Goal: Task Accomplishment & Management: Complete application form

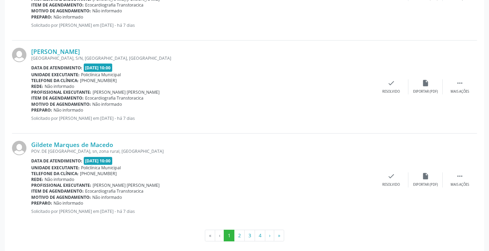
scroll to position [1379, 0]
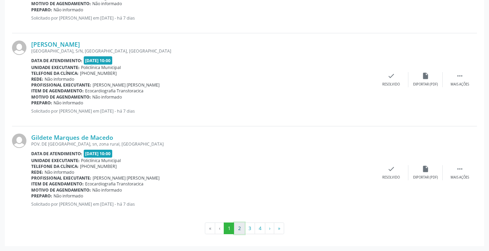
click at [242, 230] on button "2" at bounding box center [239, 228] width 11 height 12
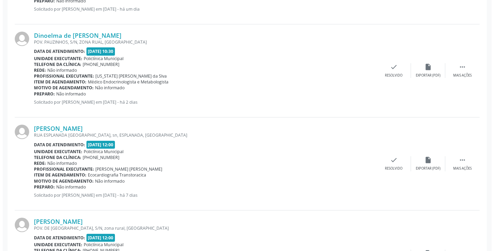
scroll to position [377, 0]
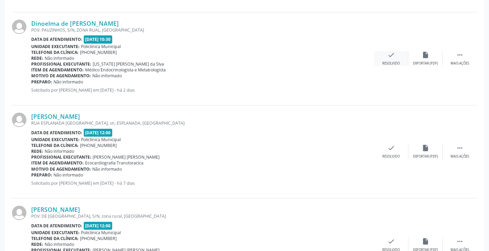
click at [389, 62] on div "Resolvido" at bounding box center [390, 63] width 17 height 5
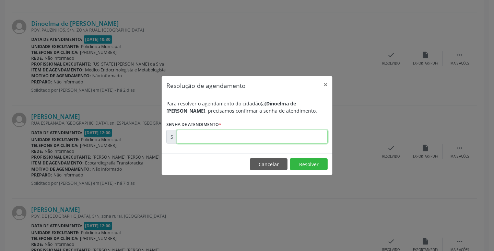
click at [284, 134] on input "text" at bounding box center [252, 137] width 151 height 14
type input "00173541"
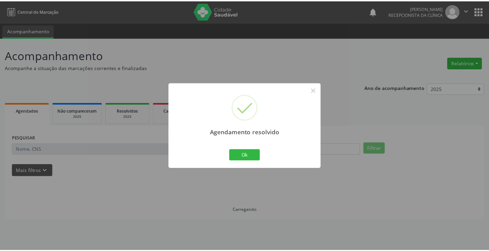
scroll to position [0, 0]
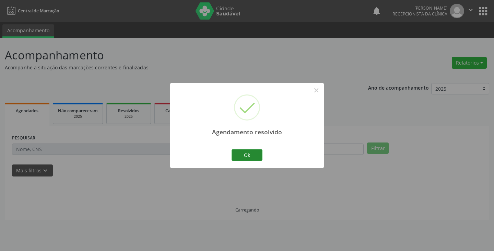
click at [253, 153] on button "Ok" at bounding box center [246, 155] width 31 height 12
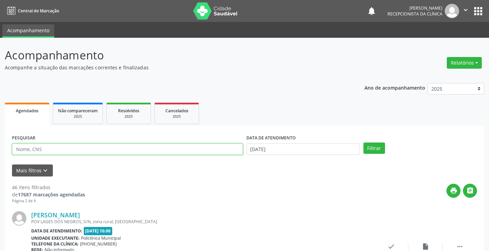
click at [215, 152] on input "text" at bounding box center [127, 149] width 231 height 12
click at [215, 146] on input "text" at bounding box center [127, 149] width 231 height 12
type input "[PERSON_NAME]"
click at [363, 142] on button "Filtrar" at bounding box center [374, 148] width 22 height 12
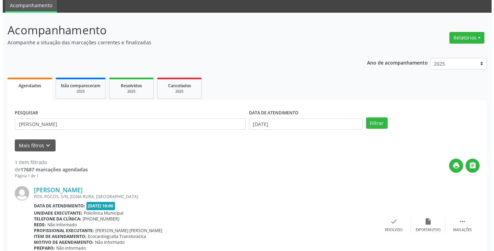
scroll to position [58, 0]
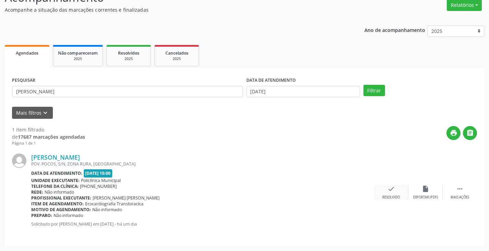
click at [385, 189] on div "check Resolvido" at bounding box center [391, 192] width 34 height 15
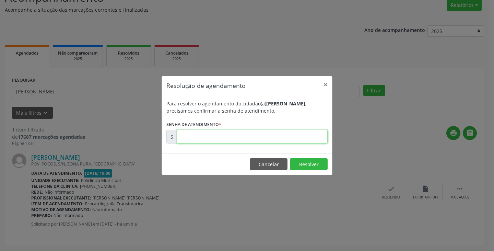
click at [265, 137] on input "text" at bounding box center [252, 137] width 151 height 14
type input "00000017"
click at [268, 165] on button "Cancelar" at bounding box center [269, 164] width 38 height 12
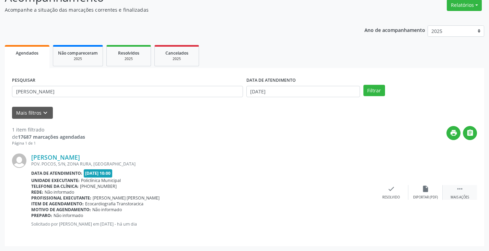
click at [461, 185] on icon "" at bounding box center [460, 189] width 8 height 8
click at [363, 193] on div "print Imprimir" at bounding box center [356, 192] width 34 height 15
click at [288, 189] on icon "check" at bounding box center [288, 189] width 8 height 8
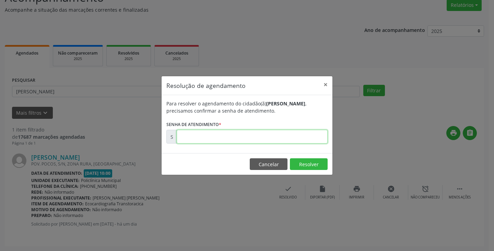
click at [254, 136] on input "text" at bounding box center [252, 137] width 151 height 14
paste input "00173714"
type input "00173714"
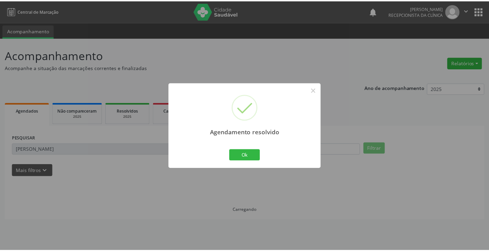
scroll to position [0, 0]
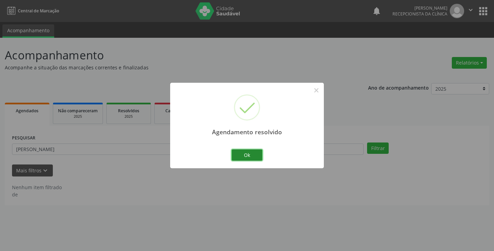
drag, startPoint x: 241, startPoint y: 153, endPoint x: 236, endPoint y: 152, distance: 4.8
click at [240, 153] on button "Ok" at bounding box center [246, 155] width 31 height 12
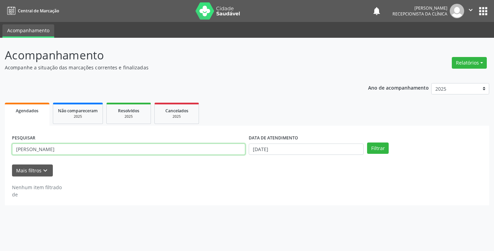
click at [226, 150] on input "[PERSON_NAME]" at bounding box center [128, 149] width 233 height 12
type input "m"
type input "gild"
click at [367, 142] on button "Filtrar" at bounding box center [378, 148] width 22 height 12
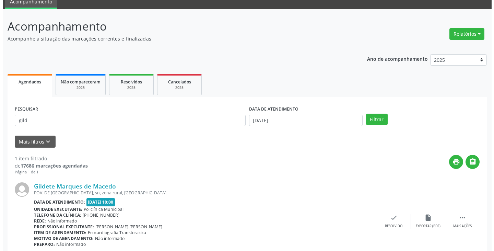
scroll to position [58, 0]
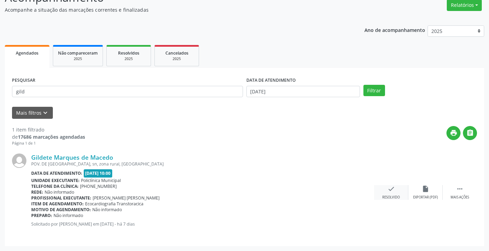
click at [391, 190] on icon "check" at bounding box center [391, 189] width 8 height 8
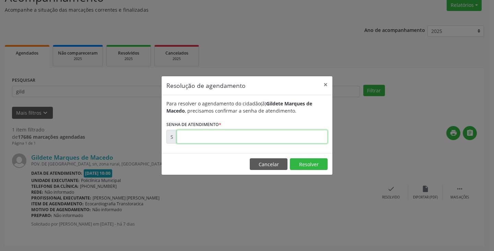
click at [290, 137] on input "text" at bounding box center [252, 137] width 151 height 14
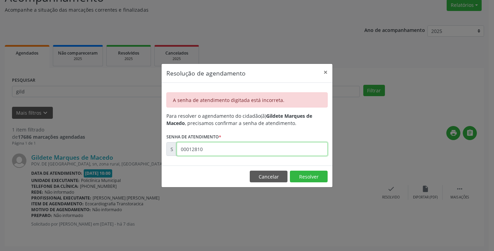
click at [272, 150] on input "00012810" at bounding box center [252, 149] width 151 height 14
click at [272, 150] on input "00012818" at bounding box center [252, 149] width 151 height 14
type input "0"
type input "00172810"
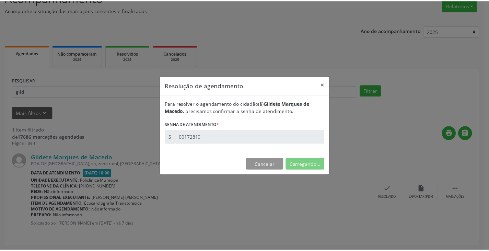
scroll to position [0, 0]
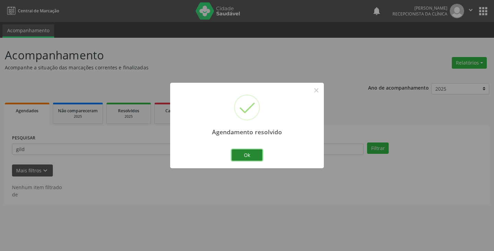
drag, startPoint x: 254, startPoint y: 156, endPoint x: 242, endPoint y: 155, distance: 12.1
click at [254, 156] on button "Ok" at bounding box center [246, 155] width 31 height 12
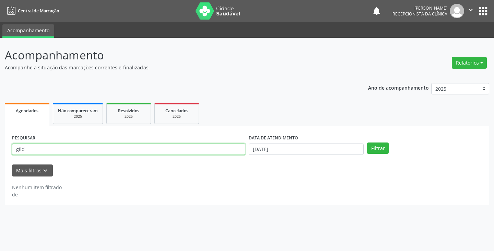
click at [242, 151] on input "gild" at bounding box center [128, 149] width 233 height 12
type input "g"
click at [157, 147] on input "text" at bounding box center [128, 149] width 233 height 12
type input "lec"
click at [367, 142] on button "Filtrar" at bounding box center [378, 148] width 22 height 12
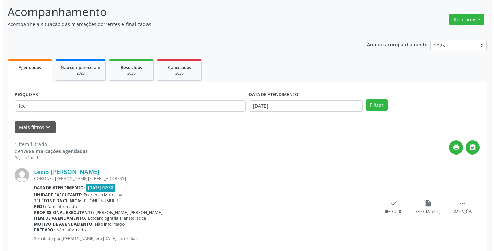
scroll to position [58, 0]
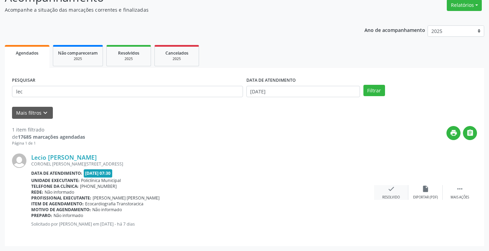
click at [388, 192] on icon "check" at bounding box center [391, 189] width 8 height 8
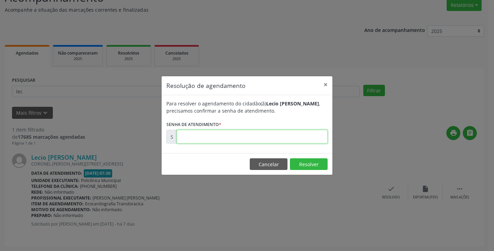
click at [266, 135] on input "text" at bounding box center [252, 137] width 151 height 14
type input "00172787"
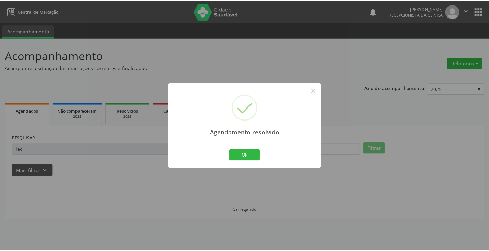
scroll to position [0, 0]
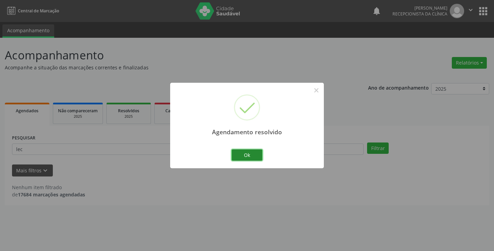
click at [238, 155] on button "Ok" at bounding box center [246, 155] width 31 height 12
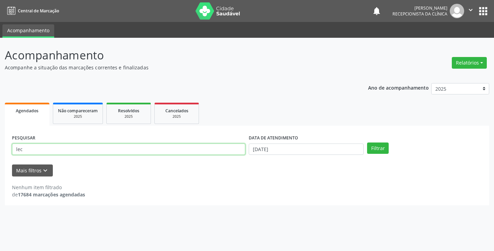
click at [222, 149] on input "lec" at bounding box center [128, 149] width 233 height 12
type input "l"
type input "jusc"
click at [367, 142] on button "Filtrar" at bounding box center [378, 148] width 22 height 12
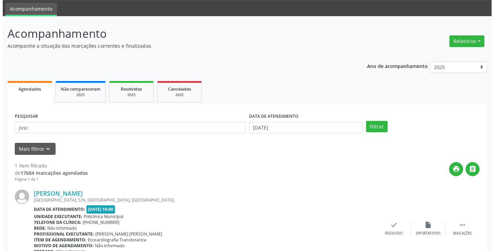
scroll to position [58, 0]
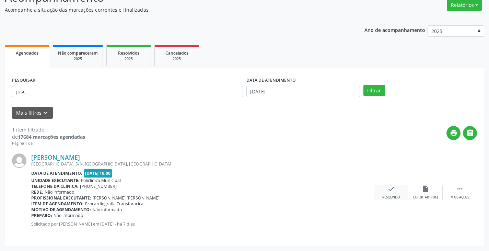
click at [390, 192] on icon "check" at bounding box center [391, 189] width 8 height 8
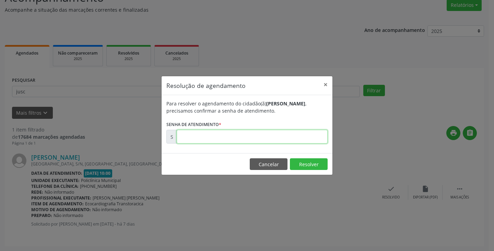
click at [306, 138] on input "text" at bounding box center [252, 137] width 151 height 14
type input "00172793"
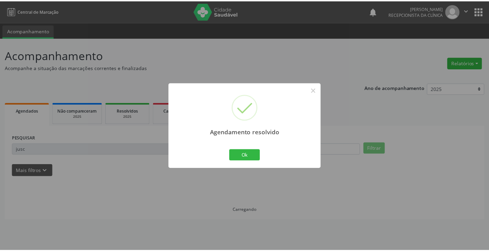
scroll to position [0, 0]
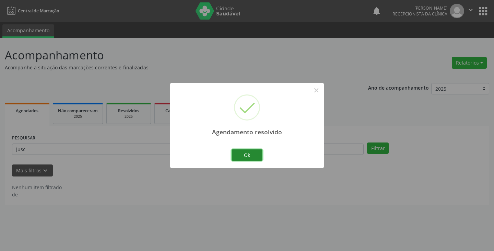
click at [254, 159] on button "Ok" at bounding box center [246, 155] width 31 height 12
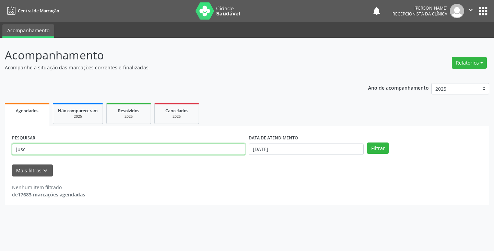
click at [234, 152] on input "jusc" at bounding box center [128, 149] width 233 height 12
type input "j"
type input "val"
click at [367, 142] on button "Filtrar" at bounding box center [378, 148] width 22 height 12
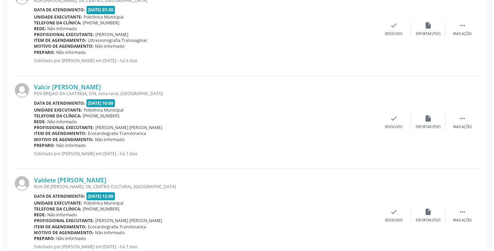
scroll to position [411, 0]
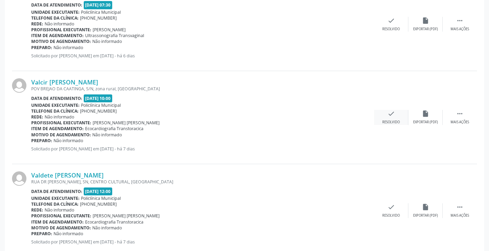
click at [392, 120] on div "Resolvido" at bounding box center [390, 122] width 17 height 5
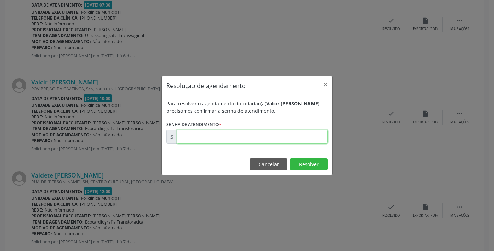
click at [301, 138] on input "text" at bounding box center [252, 137] width 151 height 14
type input "00172785"
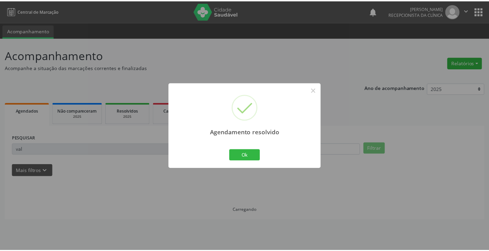
scroll to position [0, 0]
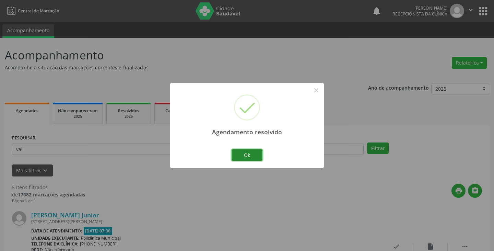
click at [244, 154] on button "Ok" at bounding box center [246, 155] width 31 height 12
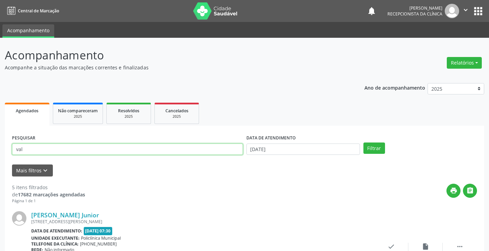
click at [229, 148] on input "val" at bounding box center [127, 149] width 231 height 12
type input "v"
click at [363, 142] on button "Filtrar" at bounding box center [374, 148] width 22 height 12
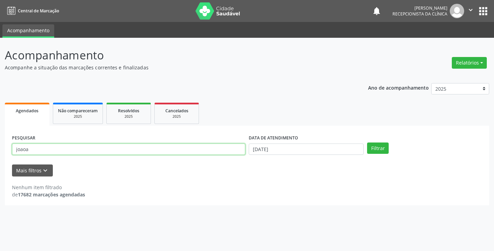
click at [193, 153] on input "joaoa" at bounding box center [128, 149] width 233 height 12
type input "joao"
click at [367, 142] on button "Filtrar" at bounding box center [378, 148] width 22 height 12
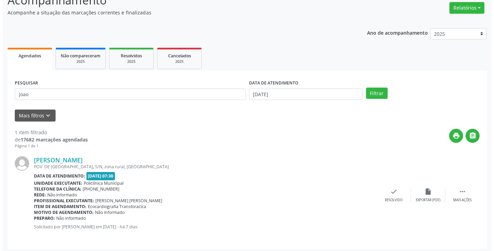
scroll to position [58, 0]
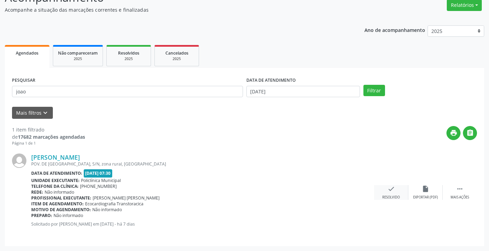
click at [389, 189] on icon "check" at bounding box center [391, 189] width 8 height 8
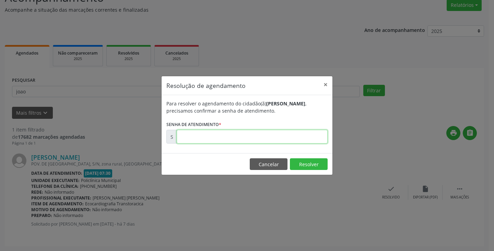
click at [297, 141] on input "text" at bounding box center [252, 137] width 151 height 14
type input "00172789"
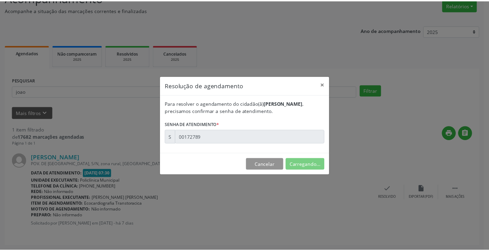
scroll to position [0, 0]
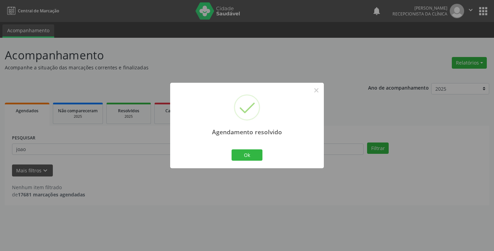
click at [231, 150] on div "Ok Cancel" at bounding box center [247, 154] width 34 height 14
click at [235, 155] on button "Ok" at bounding box center [246, 155] width 31 height 12
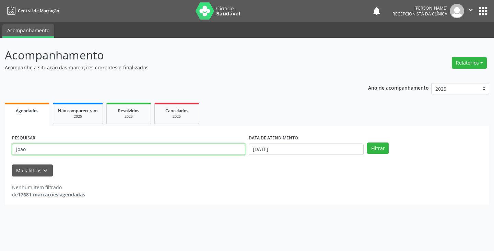
click at [219, 152] on input "joao" at bounding box center [128, 149] width 233 height 12
type input "j"
type input "neud"
click at [367, 142] on button "Filtrar" at bounding box center [378, 148] width 22 height 12
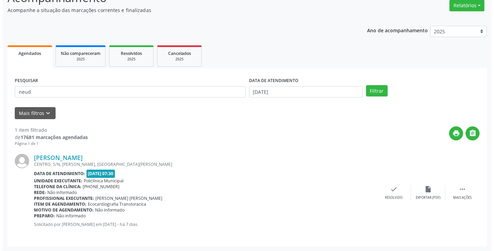
scroll to position [58, 0]
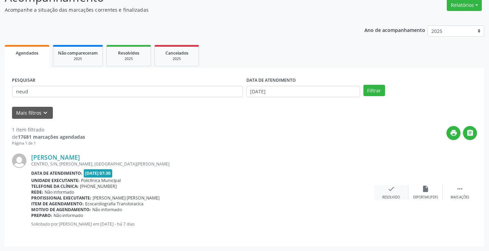
drag, startPoint x: 392, startPoint y: 190, endPoint x: 389, endPoint y: 189, distance: 3.8
click at [389, 189] on icon "check" at bounding box center [391, 189] width 8 height 8
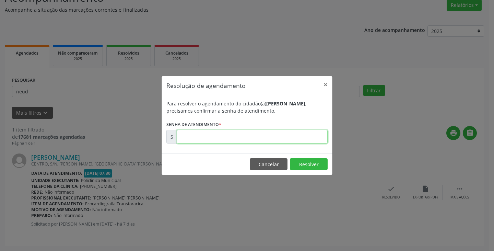
click at [308, 139] on input "text" at bounding box center [252, 137] width 151 height 14
type input "00172786"
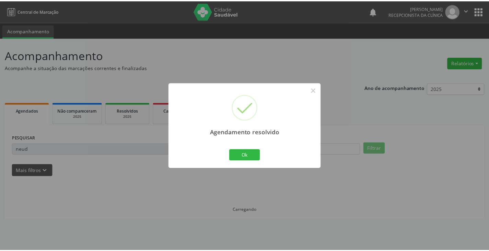
scroll to position [0, 0]
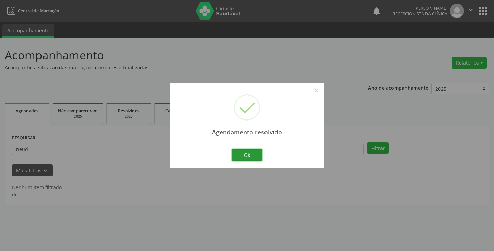
drag, startPoint x: 253, startPoint y: 149, endPoint x: 233, endPoint y: 151, distance: 20.6
click at [253, 150] on button "Ok" at bounding box center [246, 155] width 31 height 12
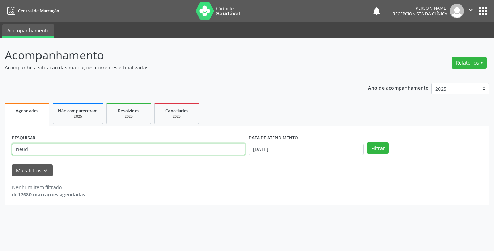
click at [226, 150] on input "neud" at bounding box center [128, 149] width 233 height 12
type input "n"
type input "u"
click at [367, 142] on button "Filtrar" at bounding box center [378, 148] width 22 height 12
click at [218, 151] on input "eufr" at bounding box center [128, 149] width 233 height 12
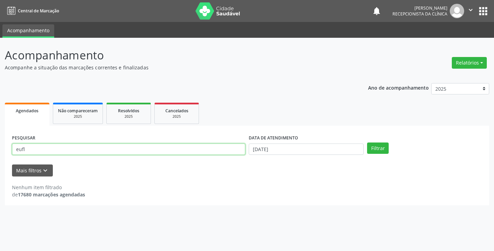
type input "eufl"
click at [367, 142] on button "Filtrar" at bounding box center [378, 148] width 22 height 12
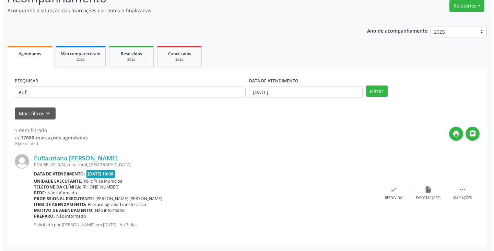
scroll to position [58, 0]
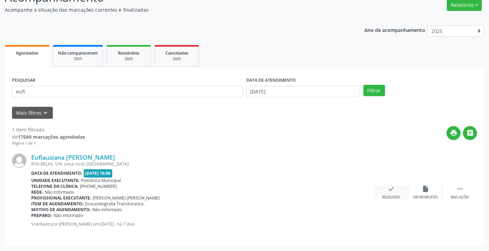
click at [391, 189] on icon "check" at bounding box center [391, 189] width 8 height 8
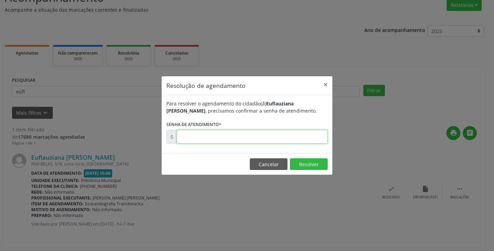
click at [297, 140] on input "text" at bounding box center [252, 137] width 151 height 14
type input "00172782"
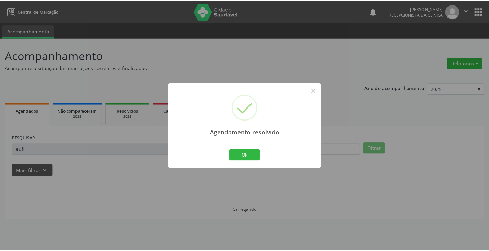
scroll to position [0, 0]
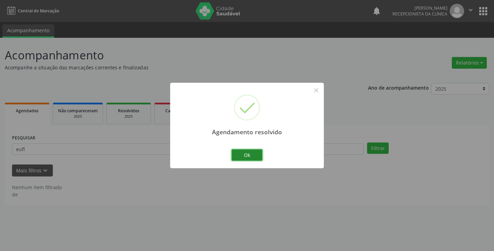
click at [238, 157] on button "Ok" at bounding box center [246, 155] width 31 height 12
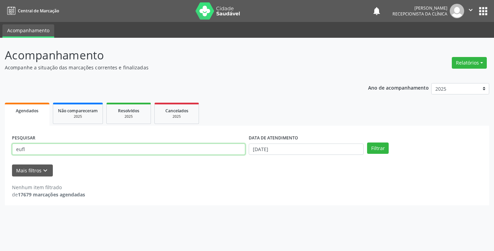
click at [235, 154] on input "eufl" at bounding box center [128, 149] width 233 height 12
type input "e"
type input "sand"
click at [367, 142] on button "Filtrar" at bounding box center [378, 148] width 22 height 12
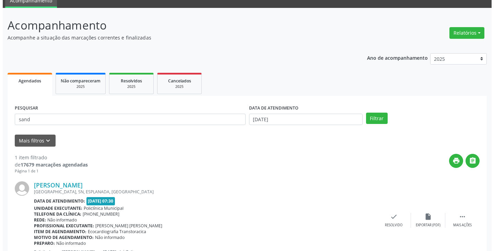
scroll to position [58, 0]
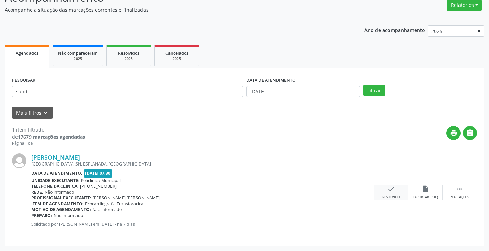
click at [387, 192] on div "check Resolvido" at bounding box center [391, 192] width 34 height 15
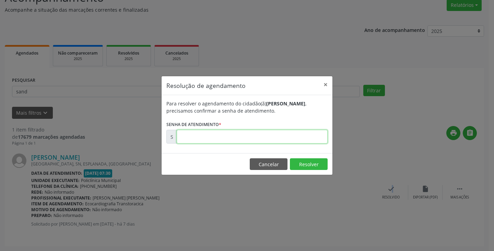
click at [252, 138] on input "text" at bounding box center [252, 137] width 151 height 14
type input "00172788"
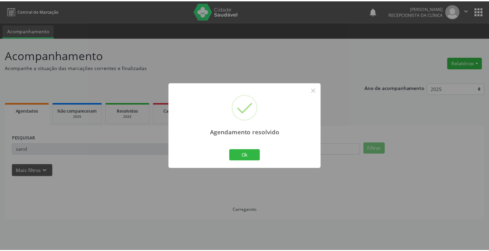
scroll to position [0, 0]
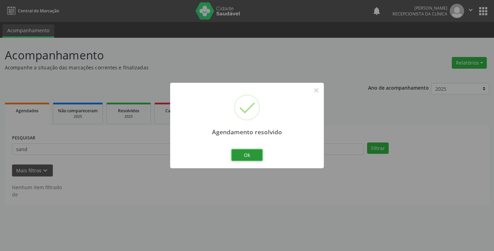
drag, startPoint x: 252, startPoint y: 156, endPoint x: 231, endPoint y: 153, distance: 20.5
click at [251, 156] on button "Ok" at bounding box center [246, 155] width 31 height 12
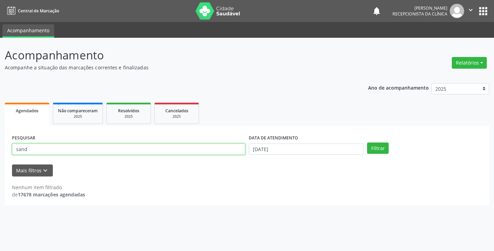
click at [230, 152] on input "sand" at bounding box center [128, 149] width 233 height 12
type input "s"
type input "[PERSON_NAME]"
click at [367, 142] on button "Filtrar" at bounding box center [378, 148] width 22 height 12
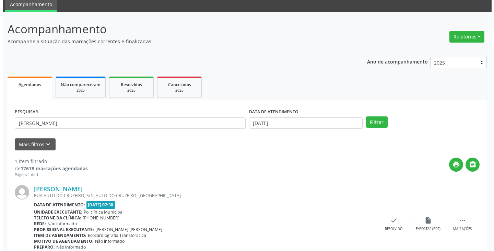
scroll to position [58, 0]
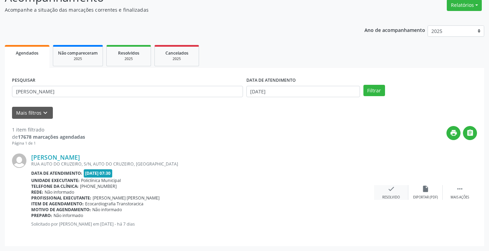
click at [388, 189] on icon "check" at bounding box center [391, 189] width 8 height 8
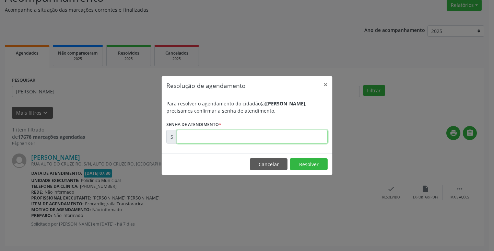
click at [311, 135] on input "text" at bounding box center [252, 137] width 151 height 14
type input "00172791"
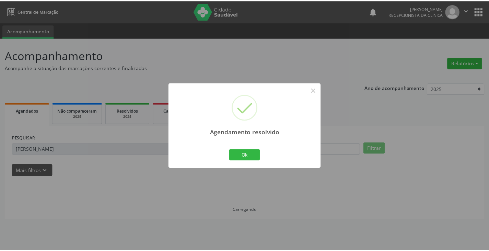
scroll to position [0, 0]
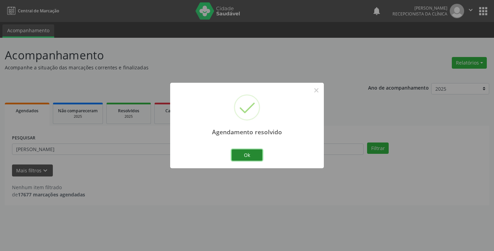
click at [247, 155] on button "Ok" at bounding box center [246, 155] width 31 height 12
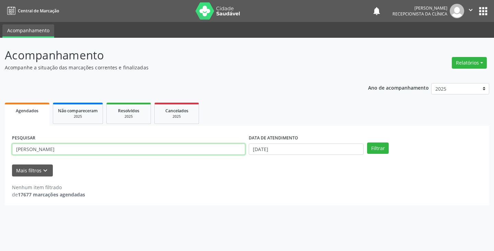
click at [227, 153] on input "[PERSON_NAME]" at bounding box center [128, 149] width 233 height 12
type input "j"
type input "[PERSON_NAME]"
click at [367, 142] on button "Filtrar" at bounding box center [378, 148] width 22 height 12
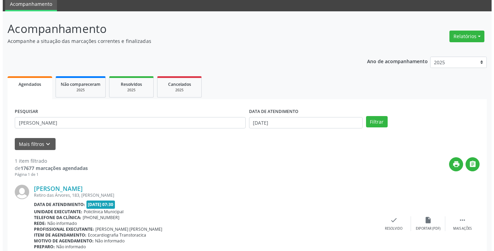
scroll to position [58, 0]
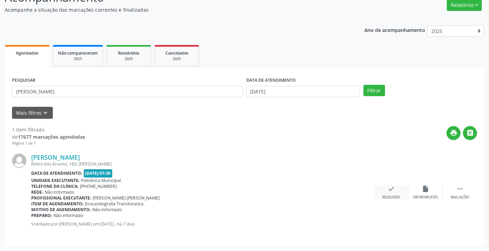
click at [386, 190] on div "check Resolvido" at bounding box center [391, 192] width 34 height 15
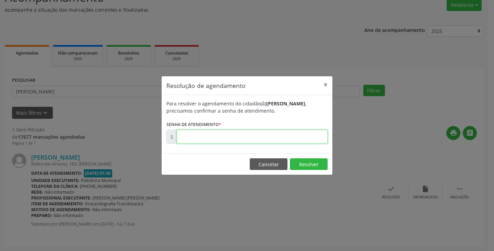
click at [306, 137] on input "text" at bounding box center [252, 137] width 151 height 14
type input "00172781"
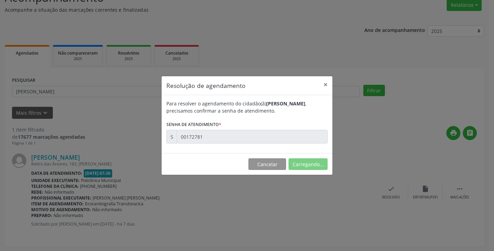
scroll to position [0, 0]
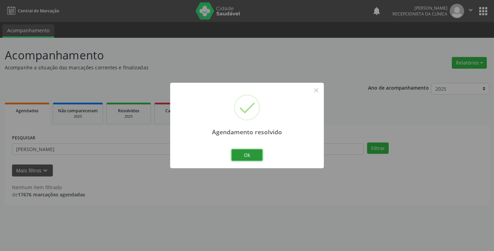
drag, startPoint x: 254, startPoint y: 152, endPoint x: 213, endPoint y: 153, distance: 40.5
click at [250, 152] on button "Ok" at bounding box center [246, 155] width 31 height 12
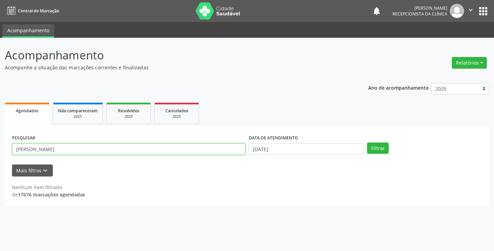
click at [213, 153] on input "[PERSON_NAME]" at bounding box center [128, 149] width 233 height 12
type input "j"
type input "nest"
click at [367, 142] on button "Filtrar" at bounding box center [378, 148] width 22 height 12
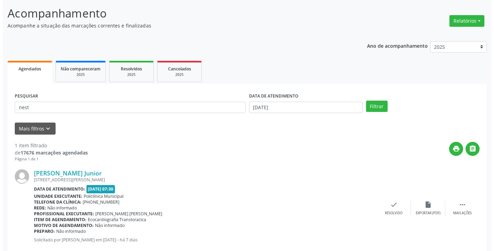
scroll to position [58, 0]
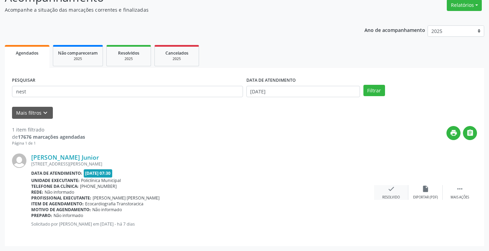
click at [386, 188] on div "check Resolvido" at bounding box center [391, 192] width 34 height 15
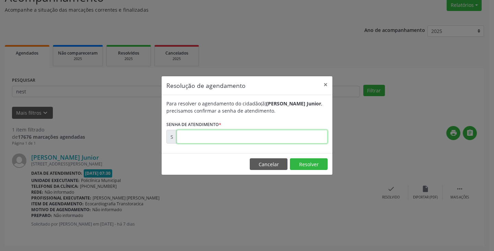
click at [299, 135] on input "text" at bounding box center [252, 137] width 151 height 14
type input "00172774"
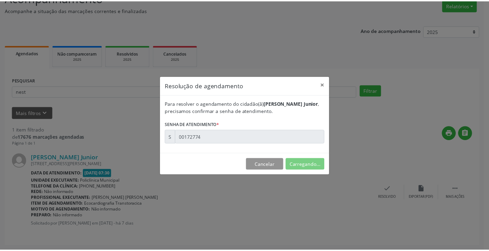
scroll to position [0, 0]
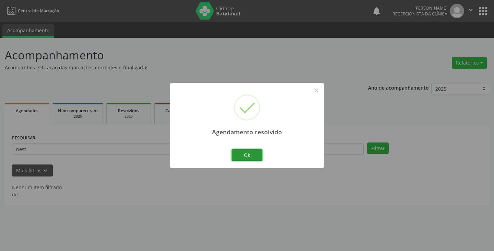
drag, startPoint x: 256, startPoint y: 153, endPoint x: 218, endPoint y: 152, distance: 37.7
click at [247, 151] on button "Ok" at bounding box center [246, 155] width 31 height 12
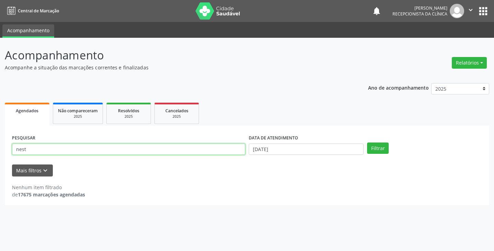
click at [212, 153] on input "nest" at bounding box center [128, 149] width 233 height 12
type input "n"
type input "tali"
click at [367, 142] on button "Filtrar" at bounding box center [378, 148] width 22 height 12
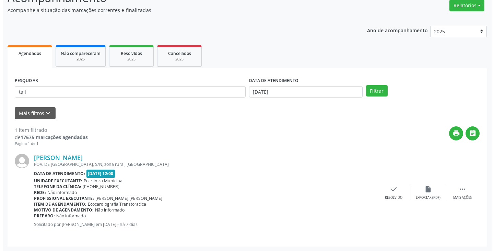
scroll to position [58, 0]
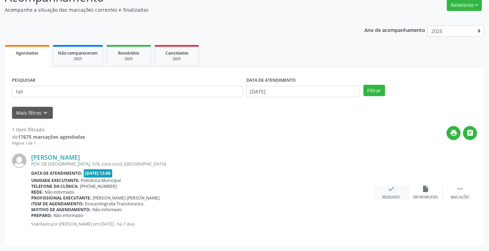
click at [390, 194] on div "check Resolvido" at bounding box center [391, 192] width 34 height 15
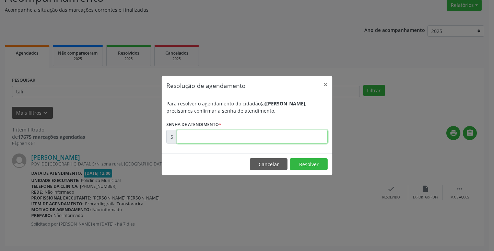
click at [286, 138] on input "text" at bounding box center [252, 137] width 151 height 14
type input "00172796"
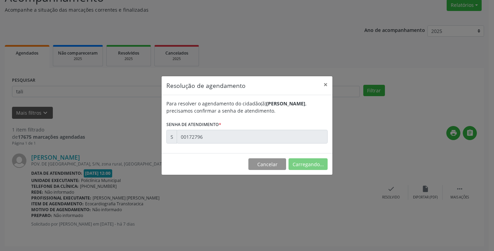
scroll to position [0, 0]
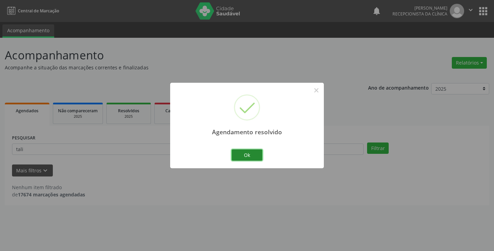
drag, startPoint x: 253, startPoint y: 158, endPoint x: 249, endPoint y: 156, distance: 4.5
click at [250, 156] on button "Ok" at bounding box center [246, 155] width 31 height 12
